Goal: Communication & Community: Answer question/provide support

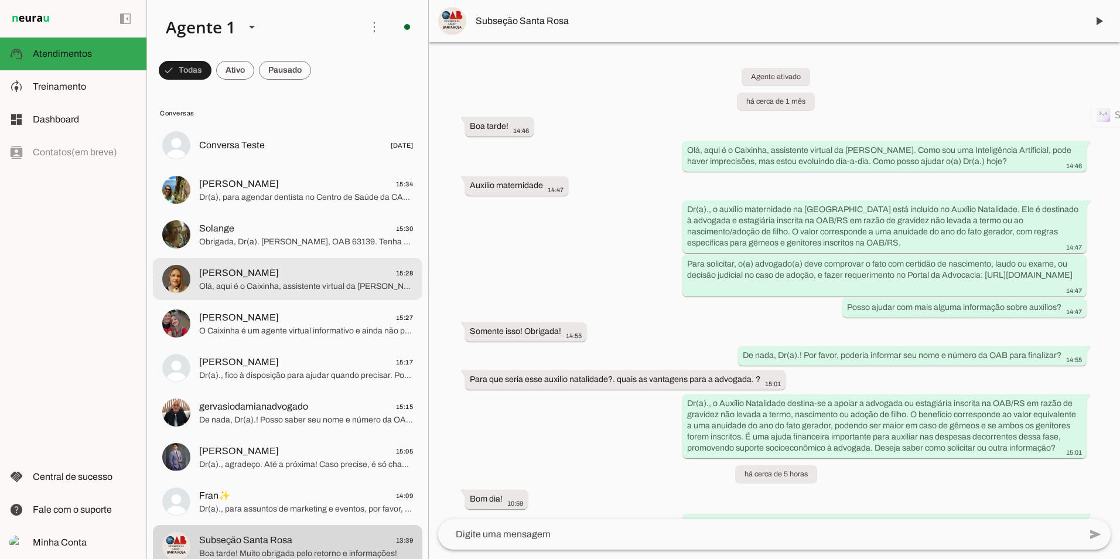
scroll to position [59, 0]
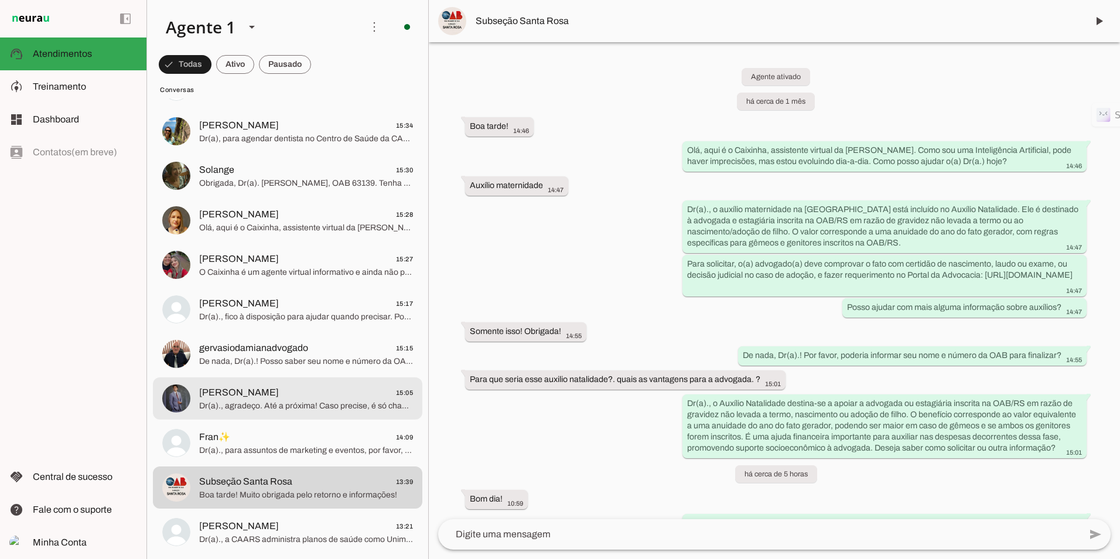
click at [248, 409] on span "Dr(a)., agradeço. Até a próxima! Caso precise, é só chamar." at bounding box center [306, 406] width 214 height 12
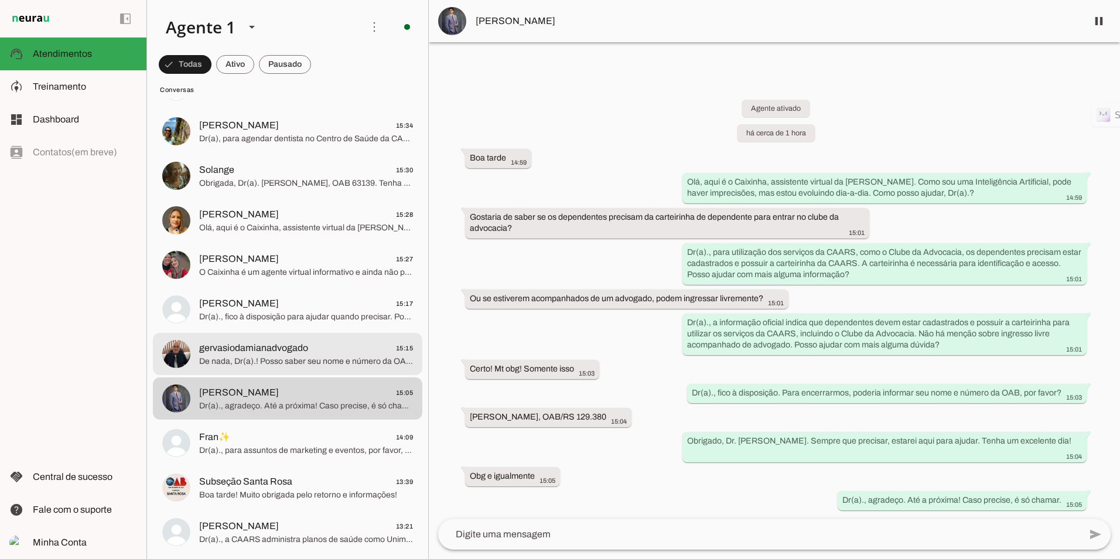
click at [290, 358] on span "De nada, Dr(a).! Posso saber seu nome e número da OAB para registro?" at bounding box center [306, 361] width 214 height 12
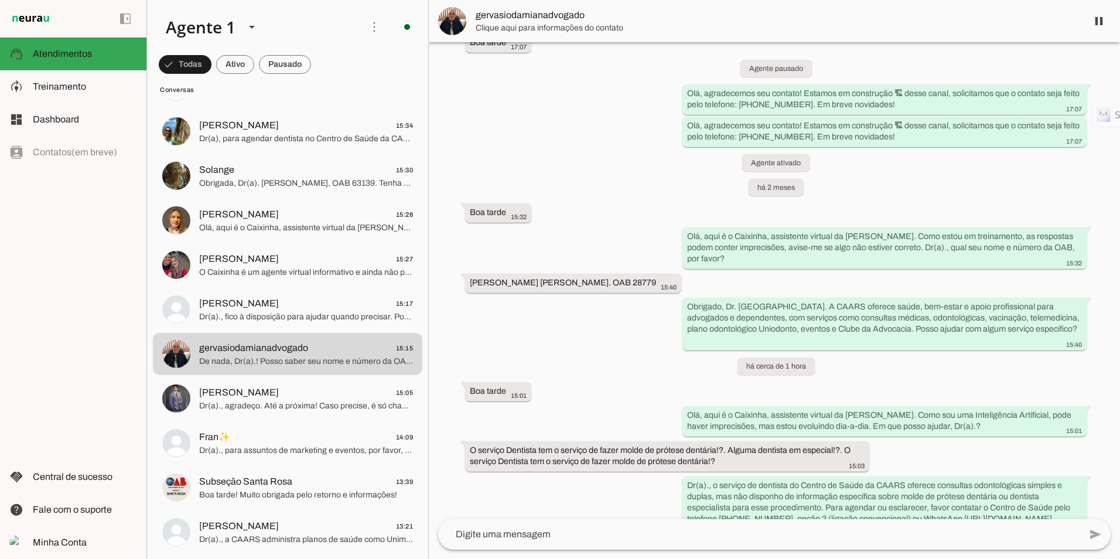
scroll to position [137, 0]
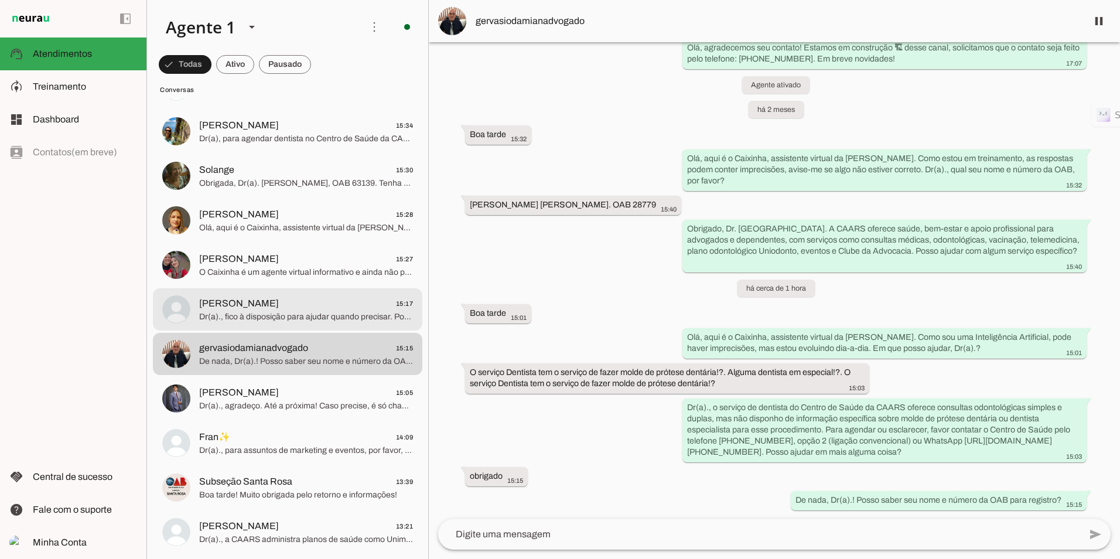
click at [307, 311] on span "Dr(a)., fico à disposição para ajudar quando precisar. Por favor, poderia infor…" at bounding box center [306, 317] width 214 height 12
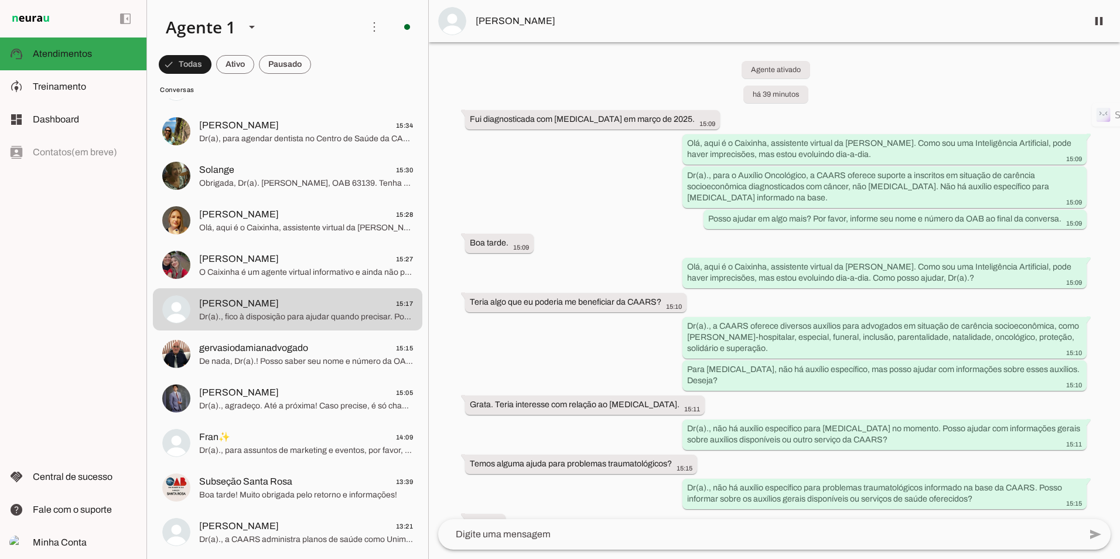
scroll to position [124, 0]
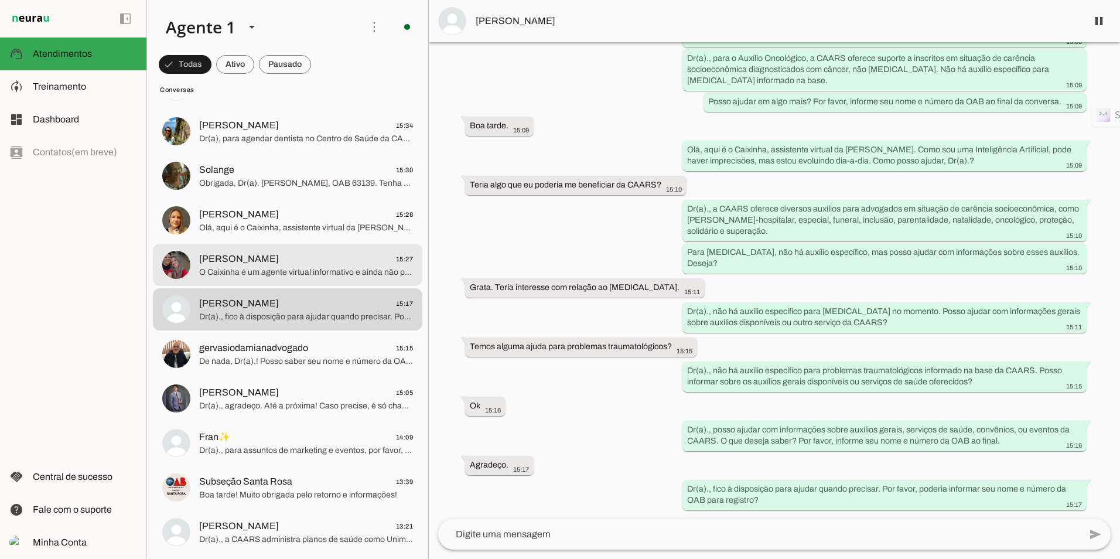
click at [254, 266] on span "O Caixinha é um agente virtual informativo e ainda não possui capacidade de int…" at bounding box center [306, 272] width 214 height 12
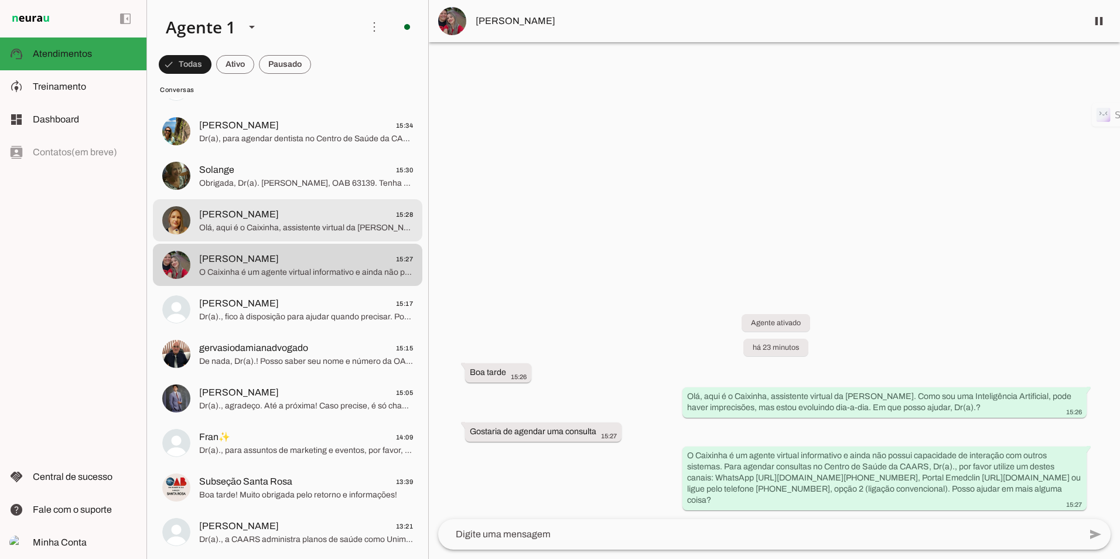
click at [311, 225] on span "Olá, aqui é o Caixinha, assistente virtual da [PERSON_NAME]. Como sou uma Intel…" at bounding box center [306, 228] width 214 height 12
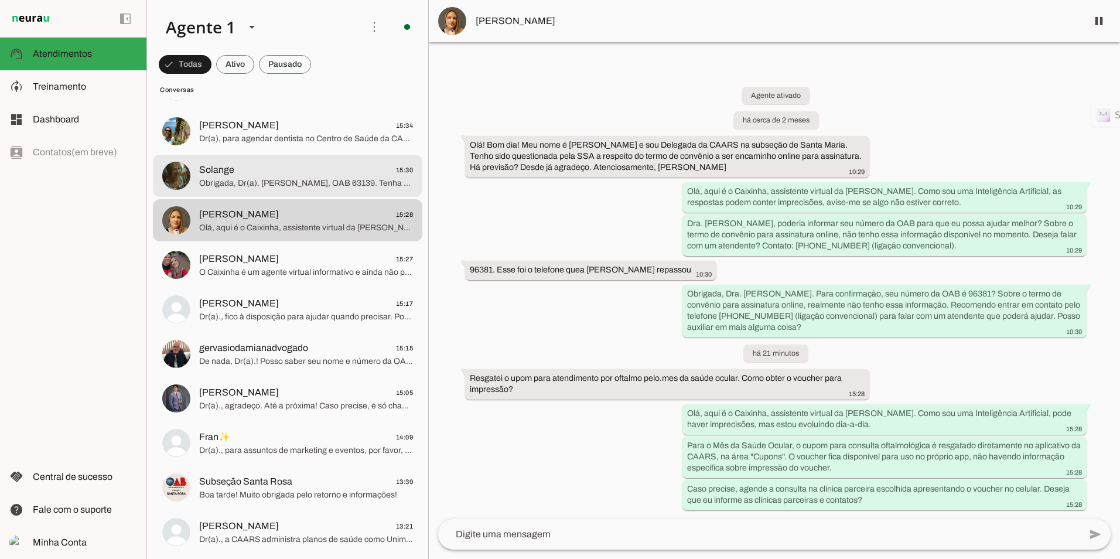
click at [278, 184] on span "Obrigada, Dr(a). [PERSON_NAME], OAB 63139. Tenha um ótimo dia!" at bounding box center [306, 183] width 214 height 12
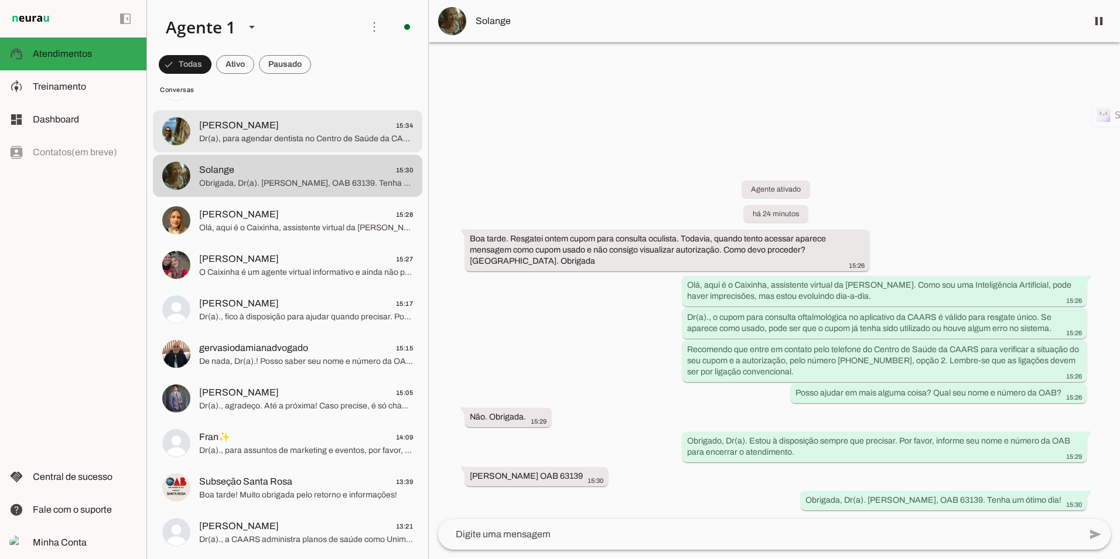
click at [283, 131] on span "[PERSON_NAME] 15:34" at bounding box center [306, 125] width 214 height 15
